Goal: Information Seeking & Learning: Understand process/instructions

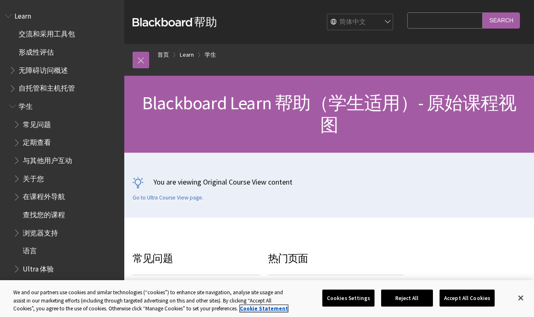
scroll to position [264, 0]
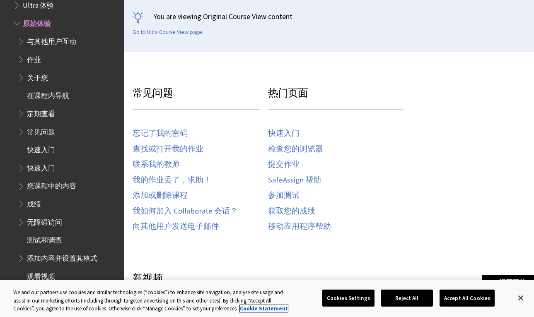
scroll to position [338, 0]
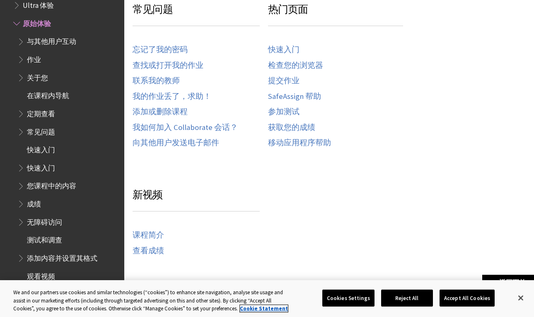
scroll to position [257, 0]
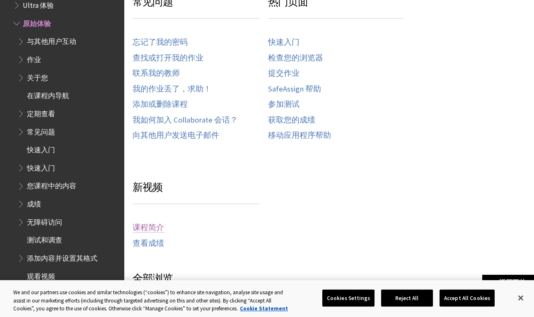
click at [155, 225] on link "课程简介" at bounding box center [148, 228] width 31 height 10
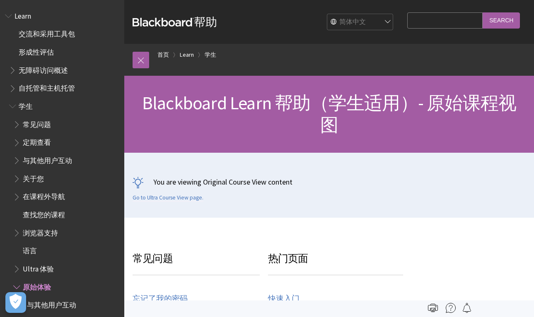
scroll to position [264, 0]
